Goal: Information Seeking & Learning: Find specific fact

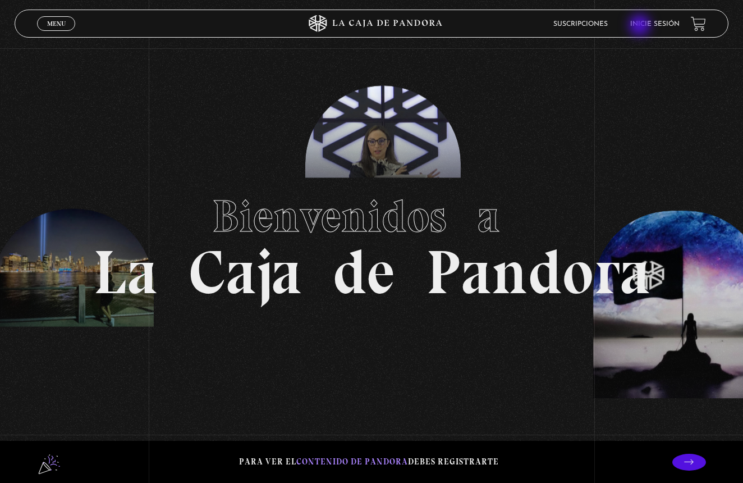
click at [641, 26] on link "Inicie sesión" at bounding box center [654, 24] width 49 height 7
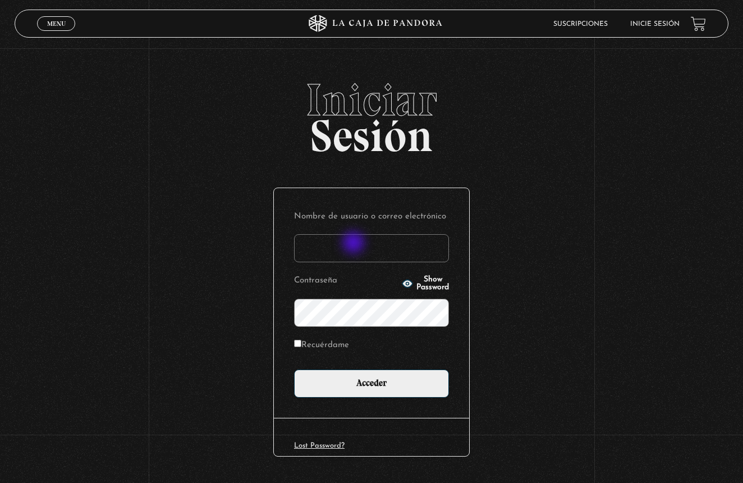
click at [355, 244] on input "Nombre de usuario o correo electrónico" at bounding box center [371, 248] width 155 height 28
type input "[EMAIL_ADDRESS][DOMAIN_NAME]"
click at [329, 345] on label "Recuérdame" at bounding box center [321, 345] width 55 height 17
click at [301, 345] on input "Recuérdame" at bounding box center [297, 343] width 7 height 7
checkbox input "true"
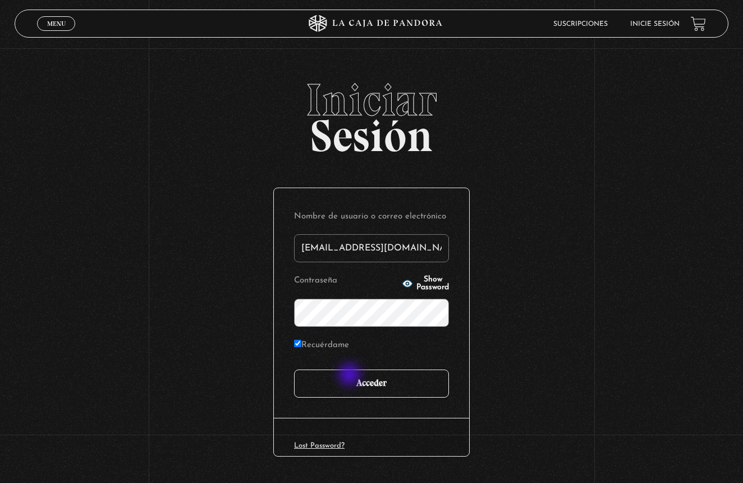
click at [351, 376] on input "Acceder" at bounding box center [371, 383] width 155 height 28
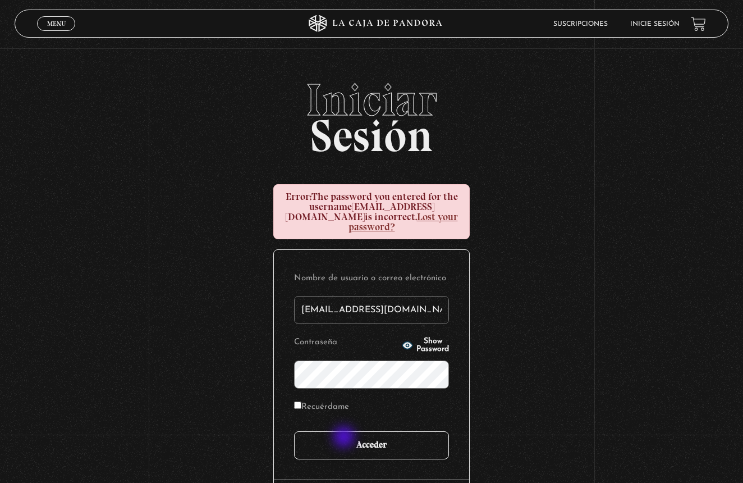
click at [345, 438] on input "Acceder" at bounding box center [371, 445] width 155 height 28
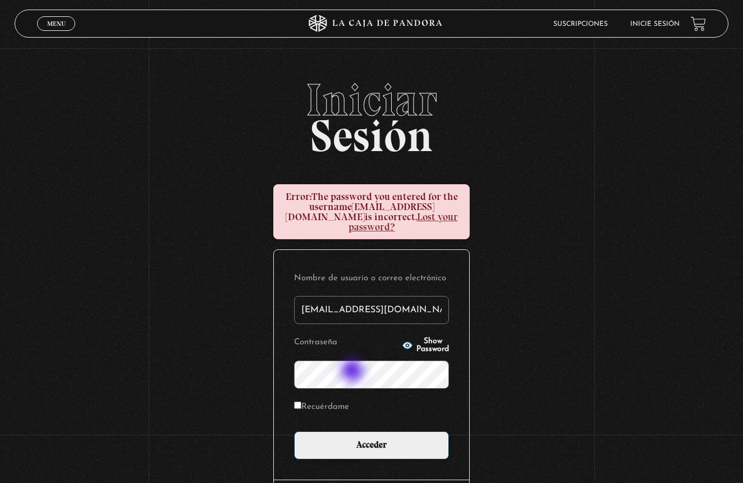
click at [372, 434] on input "Acceder" at bounding box center [371, 445] width 155 height 28
click at [456, 397] on div "Nombre de usuario o correo electrónico susspass84@gmail.com Contraseña Show Pas…" at bounding box center [371, 365] width 195 height 230
click at [427, 337] on span "Show Password" at bounding box center [433, 345] width 33 height 16
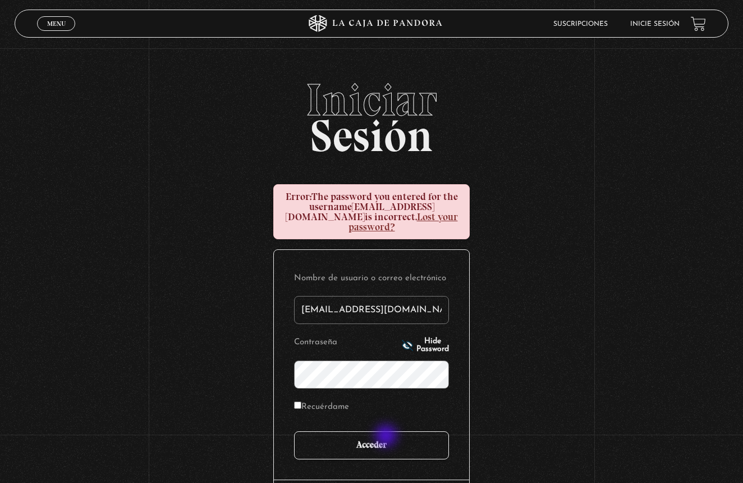
click at [387, 437] on input "Acceder" at bounding box center [371, 445] width 155 height 28
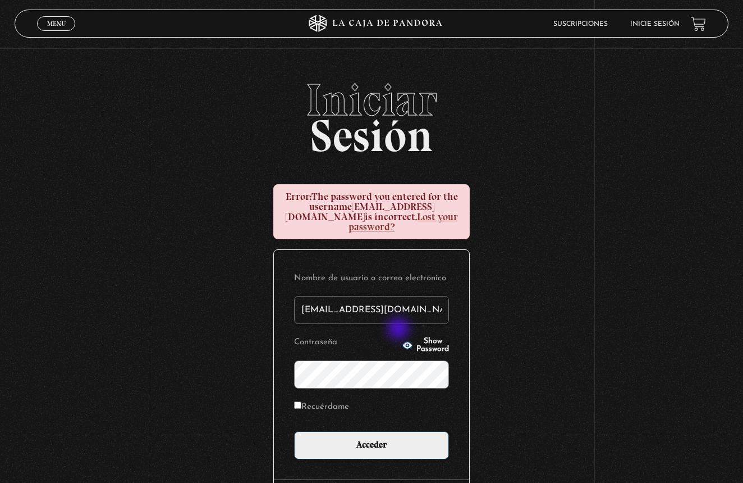
click at [402, 337] on button "Show Password" at bounding box center [425, 345] width 47 height 16
click at [402, 337] on button "Hide Password" at bounding box center [425, 345] width 47 height 16
click at [417, 337] on span "Show Password" at bounding box center [433, 345] width 33 height 16
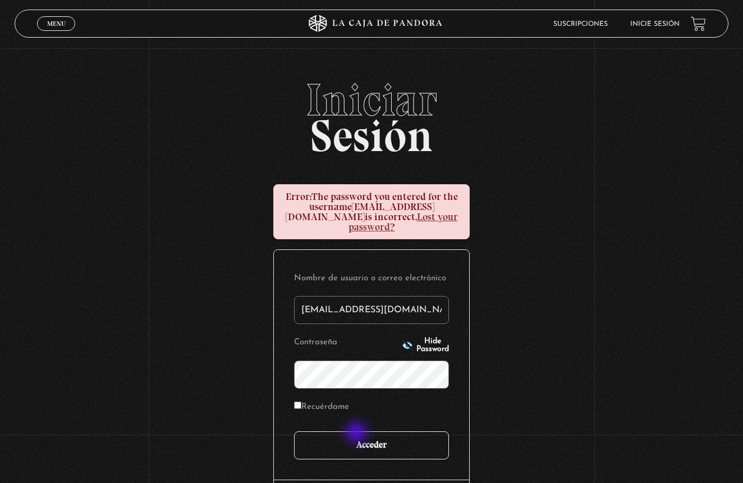
click at [358, 433] on input "Acceder" at bounding box center [371, 445] width 155 height 28
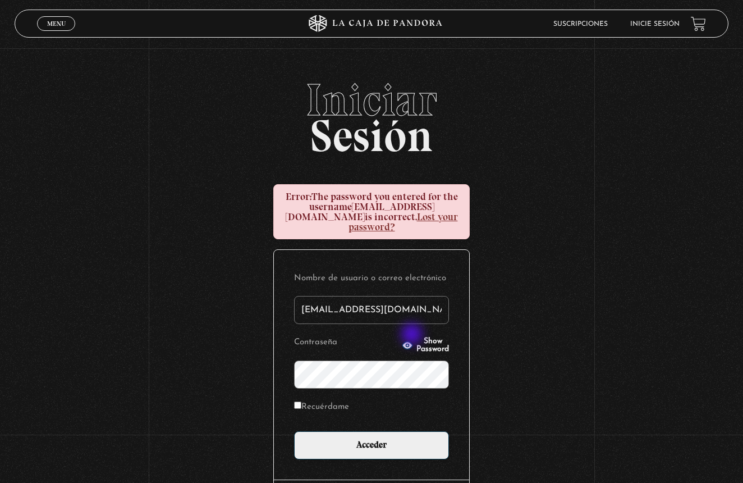
click at [417, 337] on span "Show Password" at bounding box center [433, 345] width 33 height 16
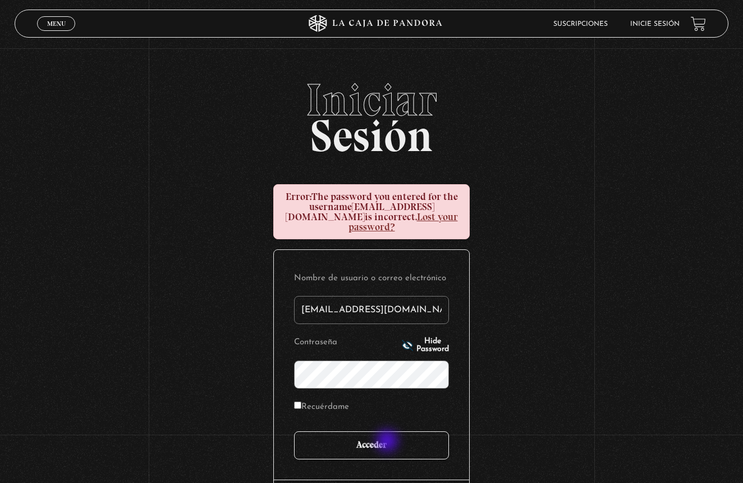
click at [388, 442] on input "Acceder" at bounding box center [371, 445] width 155 height 28
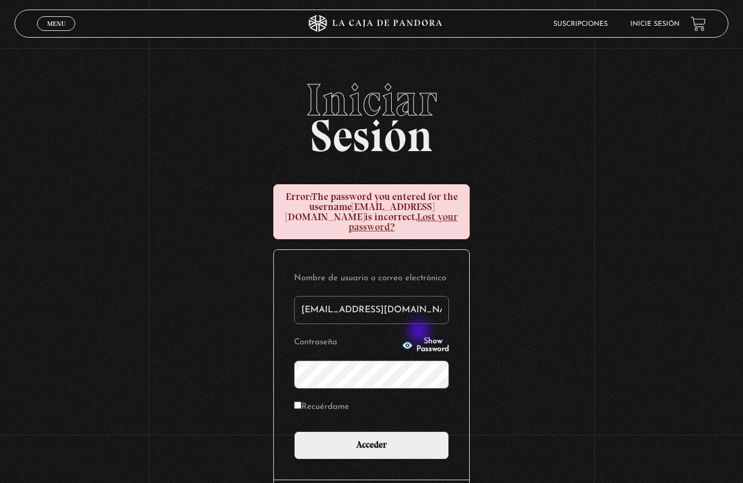
click at [420, 337] on span "Show Password" at bounding box center [433, 345] width 33 height 16
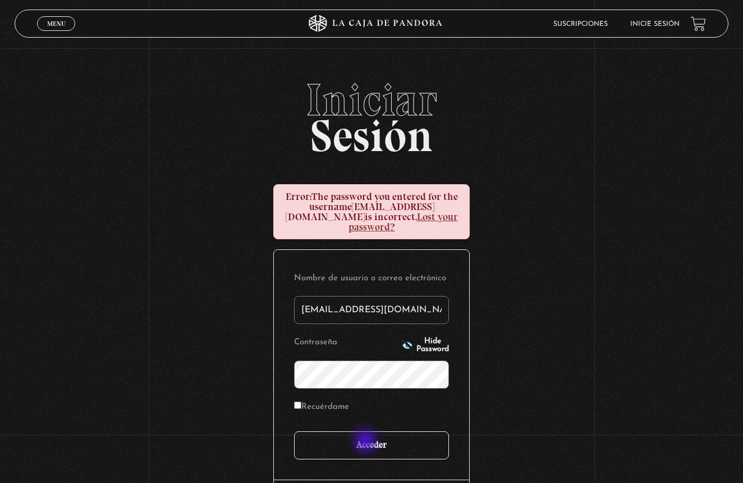
click at [367, 441] on input "Acceder" at bounding box center [371, 445] width 155 height 28
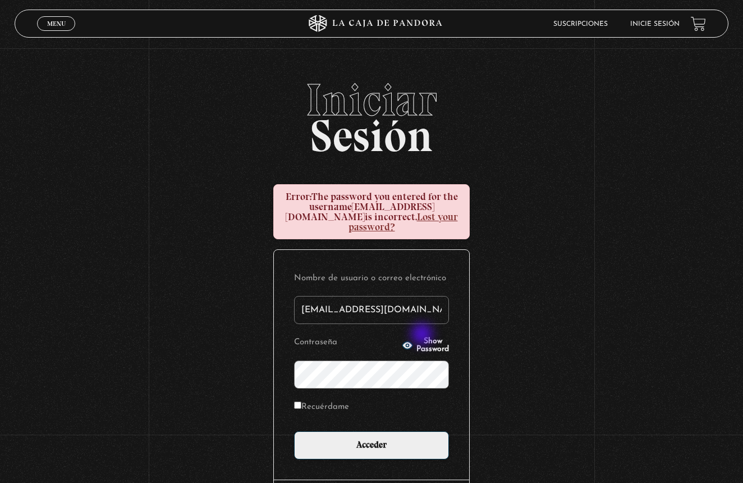
click at [423, 337] on span "Show Password" at bounding box center [433, 345] width 33 height 16
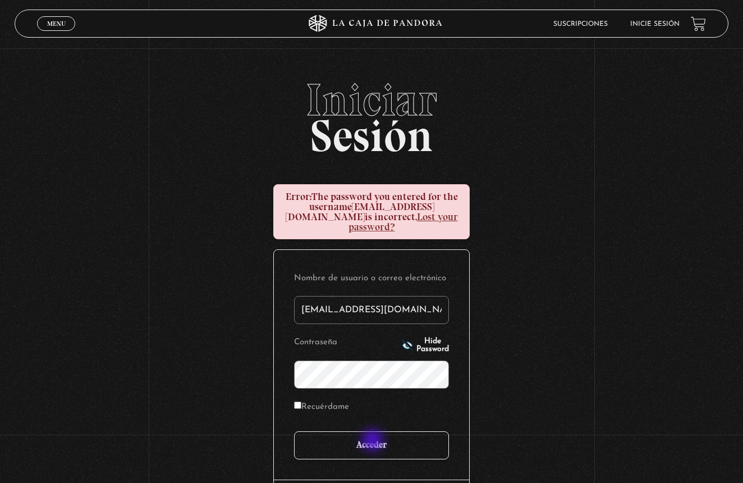
click at [374, 441] on input "Acceder" at bounding box center [371, 445] width 155 height 28
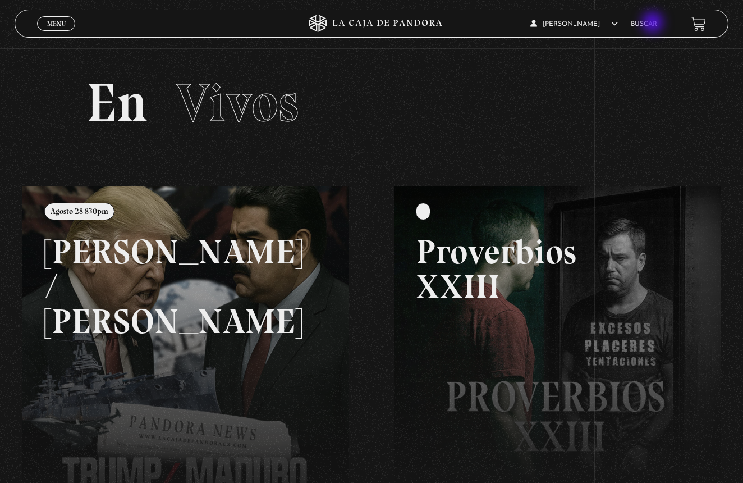
click at [654, 24] on link "Buscar" at bounding box center [644, 24] width 26 height 7
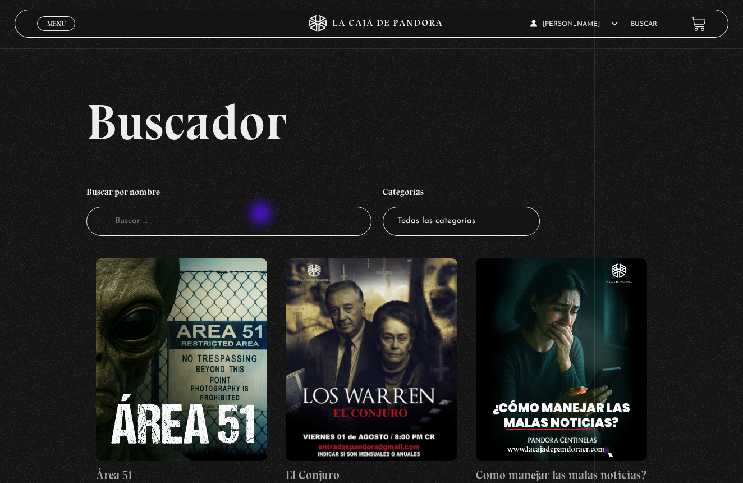
click at [262, 214] on input "Buscador" at bounding box center [228, 222] width 285 height 30
type input "Proveer"
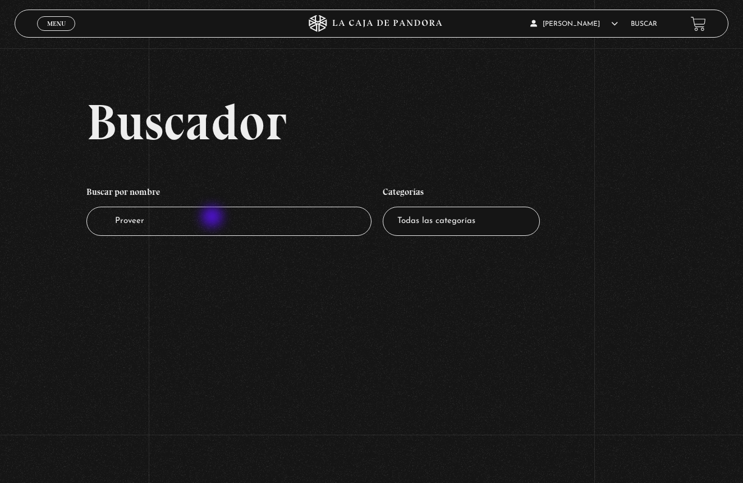
click at [213, 218] on input "Proveer" at bounding box center [228, 222] width 285 height 30
type input "Proverbios"
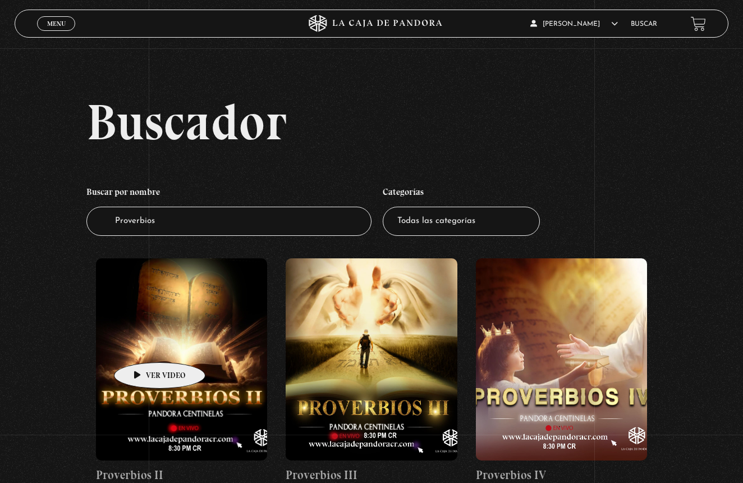
click at [142, 345] on figure at bounding box center [181, 359] width 171 height 202
